Goal: Task Accomplishment & Management: Manage account settings

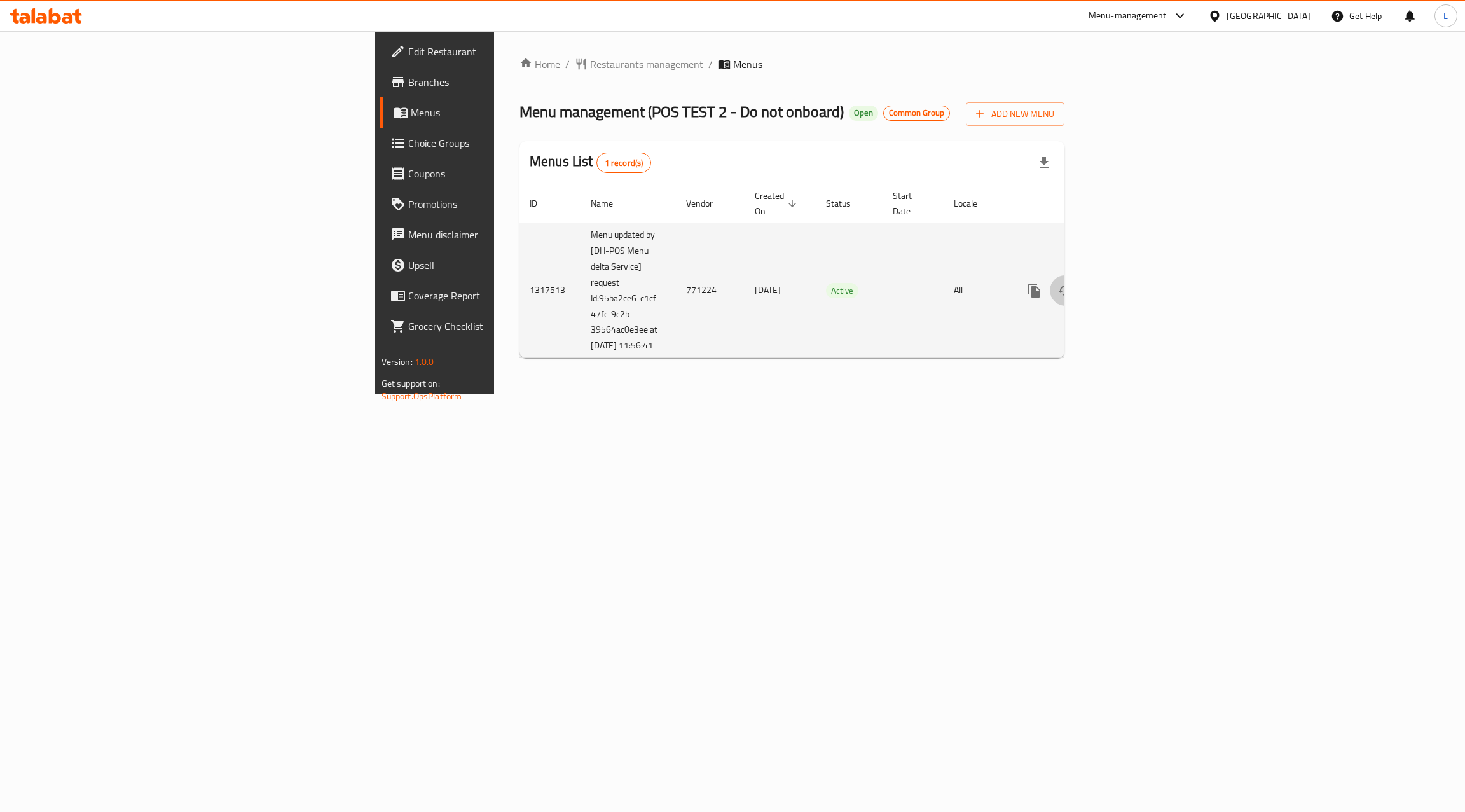
click at [1073, 286] on icon "enhanced table" at bounding box center [1065, 290] width 14 height 10
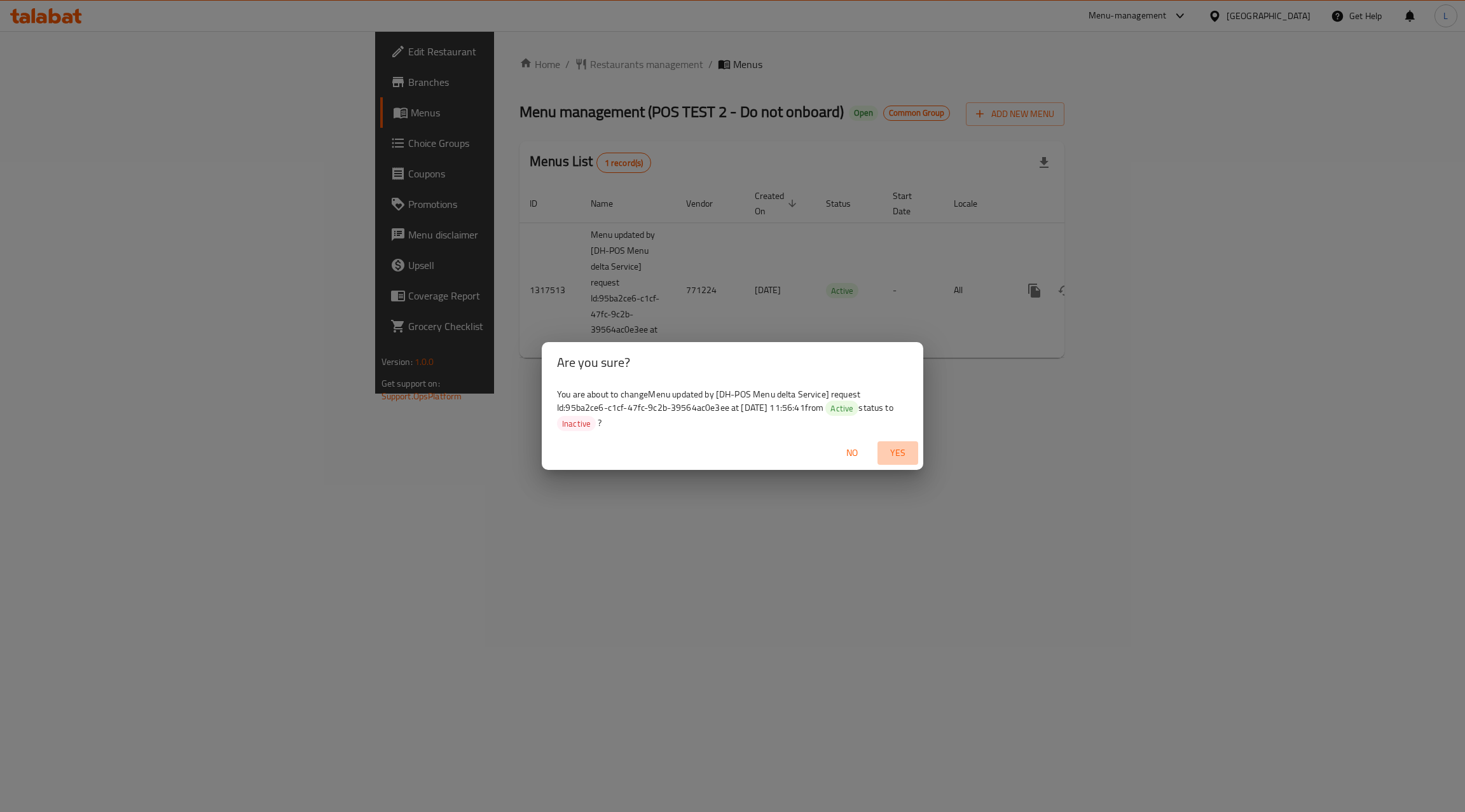
click at [899, 458] on span "Yes" at bounding box center [898, 453] width 31 height 16
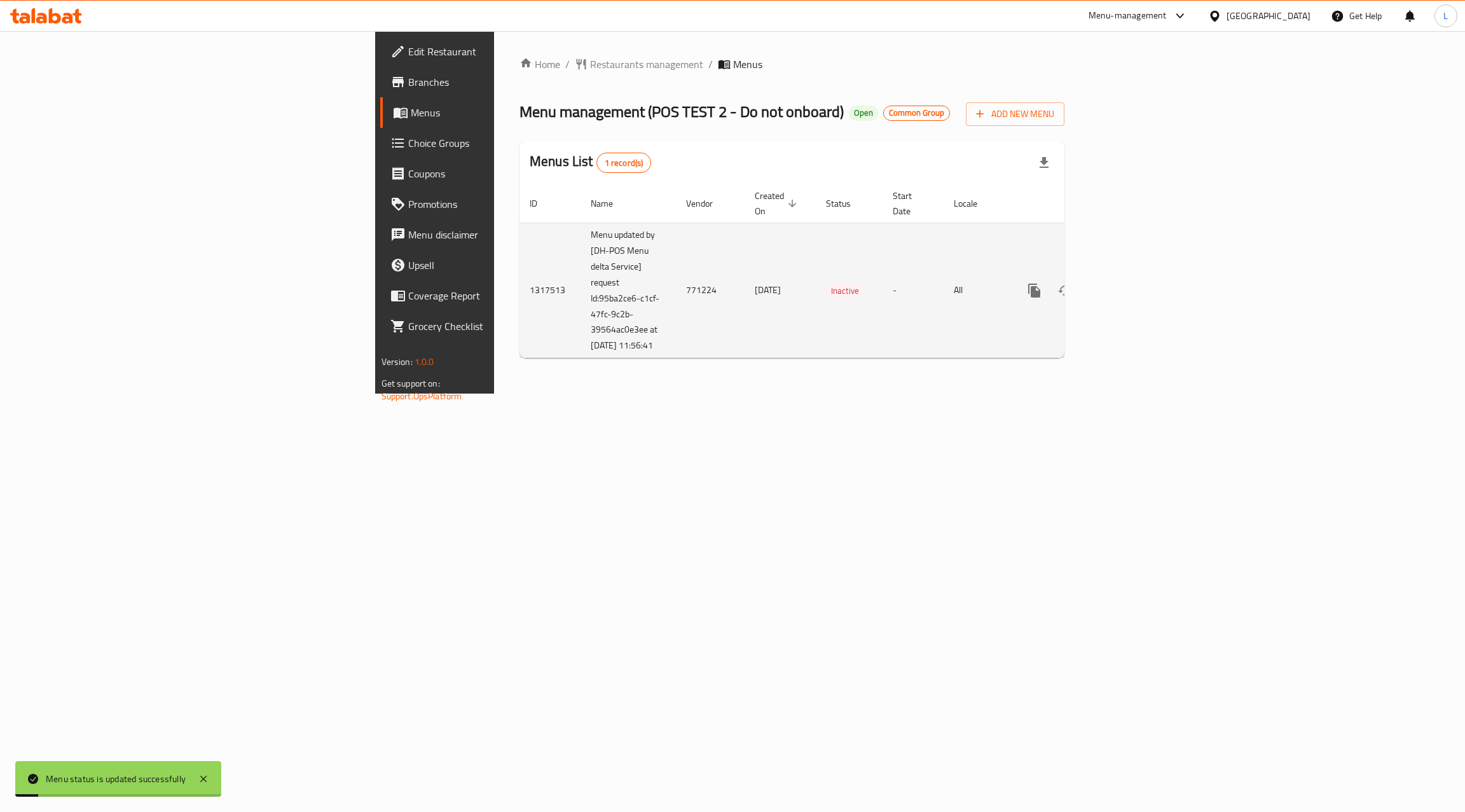
click at [1073, 286] on icon "enhanced table" at bounding box center [1065, 290] width 14 height 10
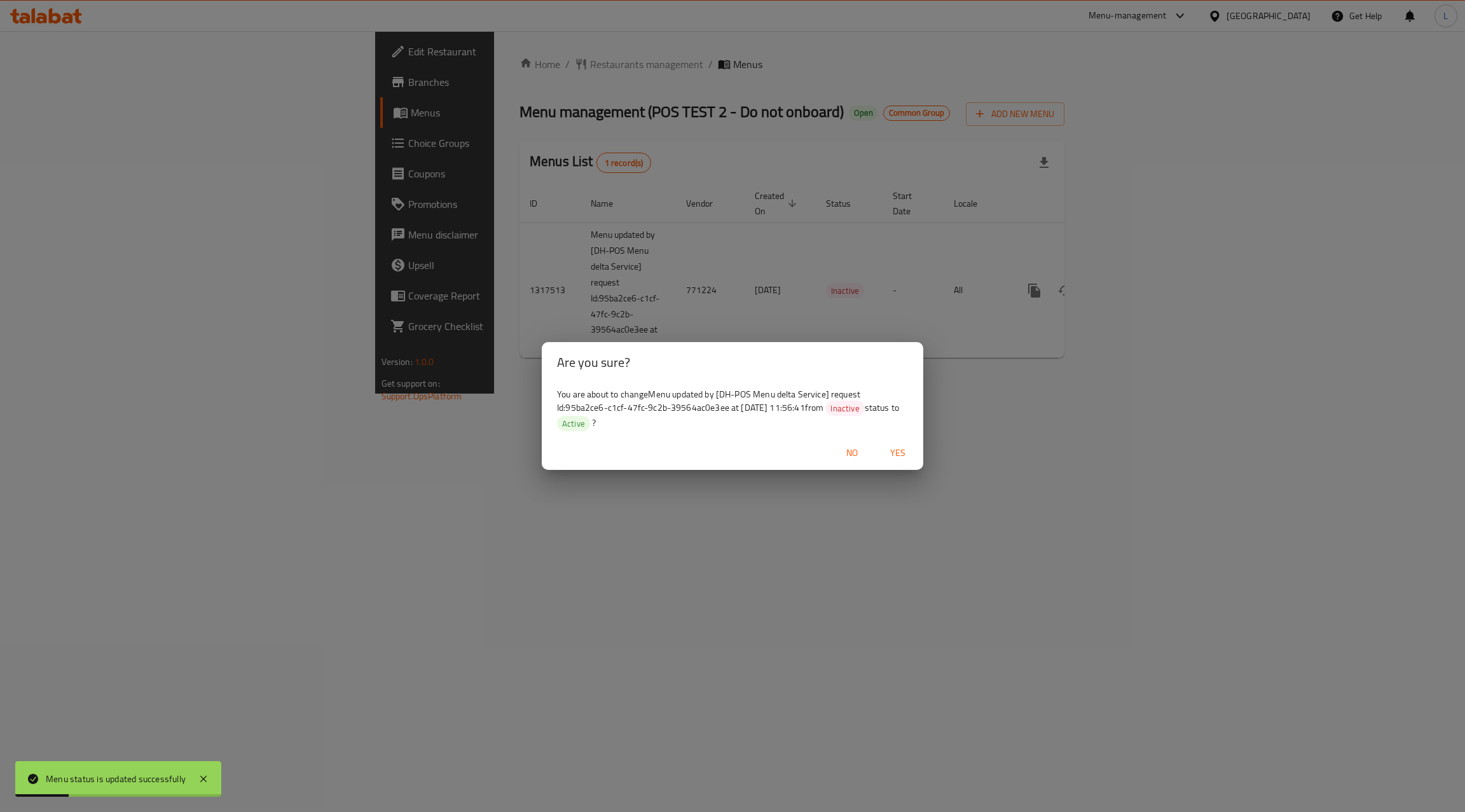
click at [900, 455] on span "Yes" at bounding box center [898, 453] width 31 height 16
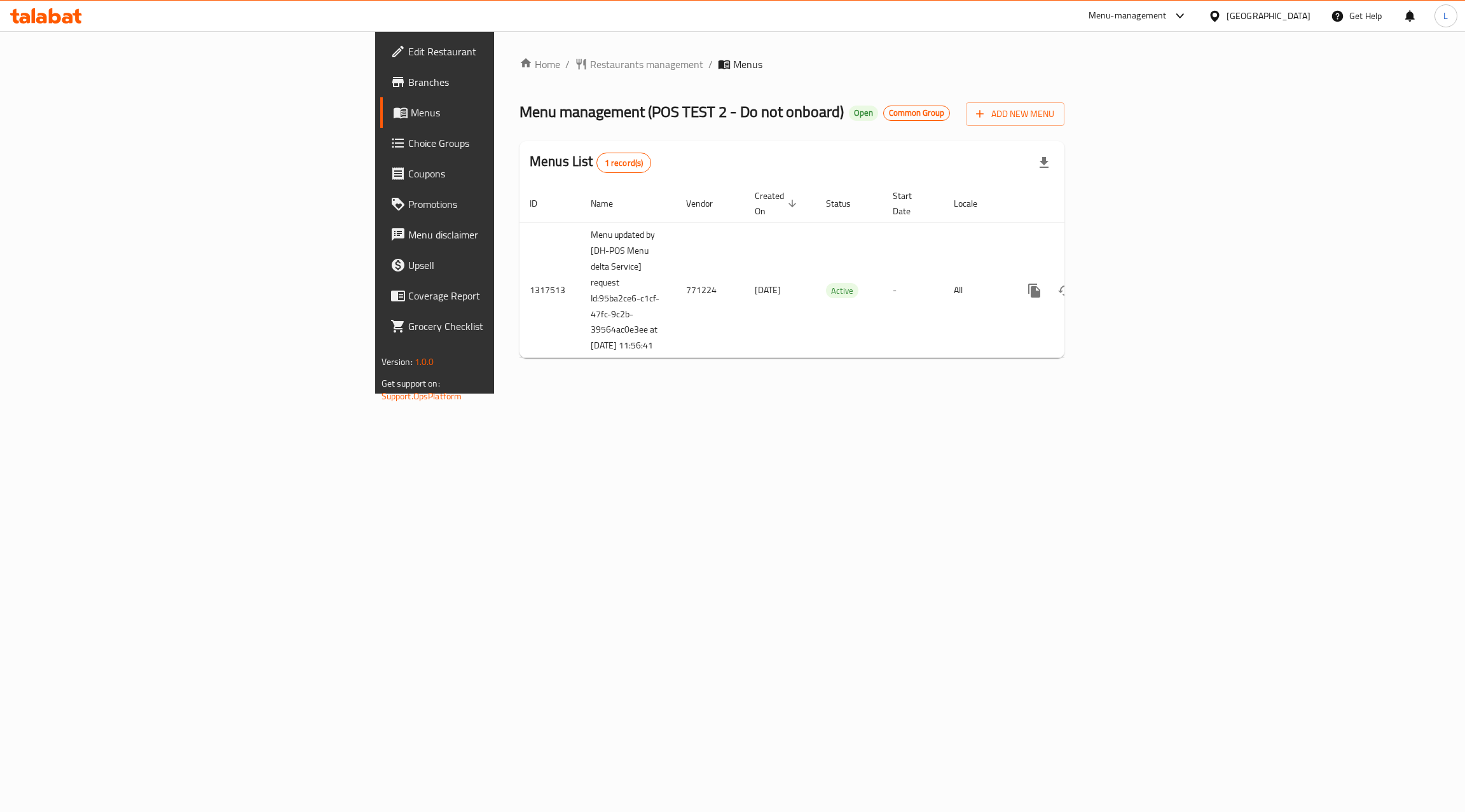
click at [408, 79] on span "Branches" at bounding box center [509, 82] width 201 height 15
